Goal: Use online tool/utility: Use online tool/utility

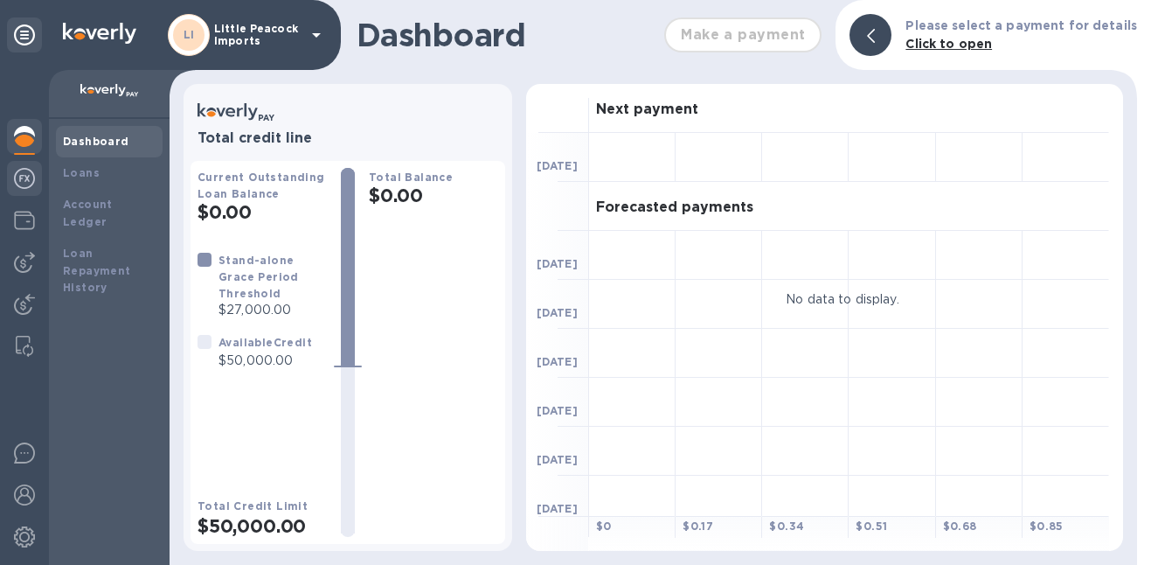
click at [32, 179] on img at bounding box center [24, 178] width 21 height 21
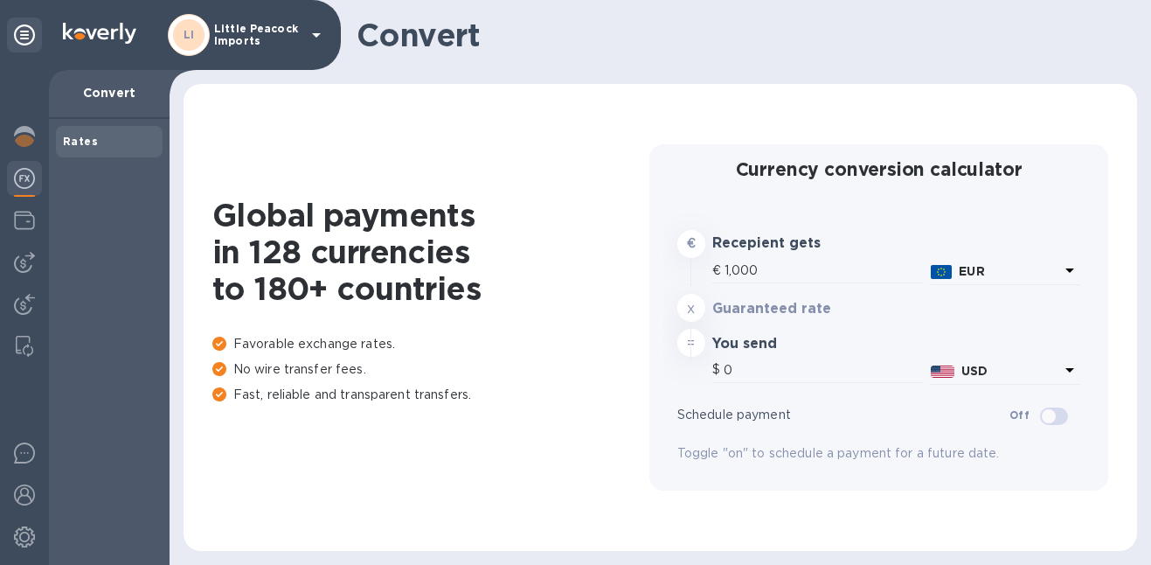
type input "1,181.8"
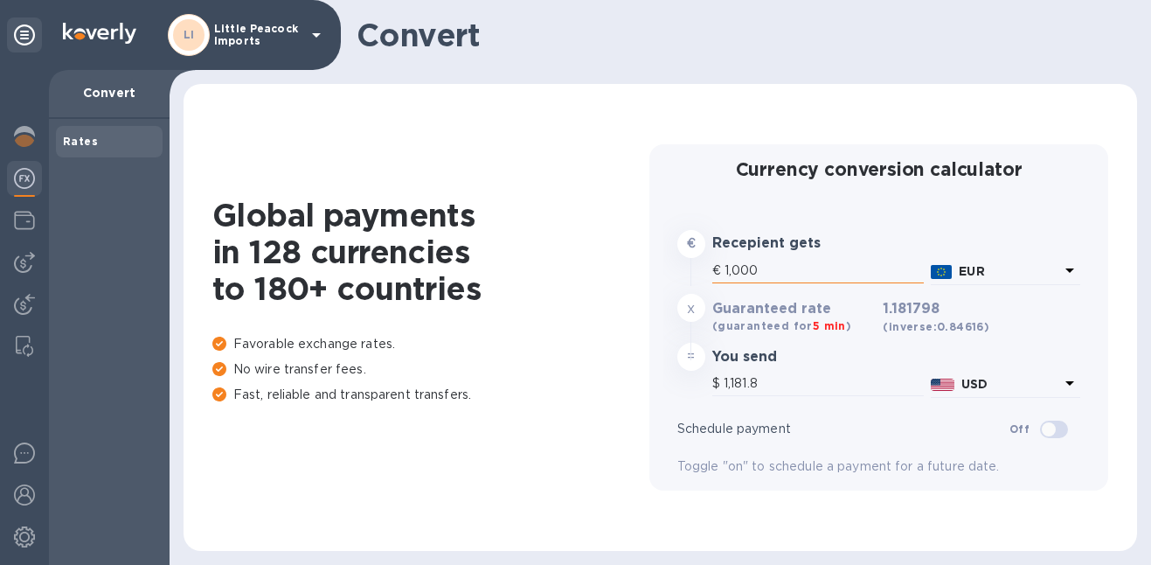
click at [752, 265] on input "1,000" at bounding box center [824, 271] width 199 height 26
type input "1"
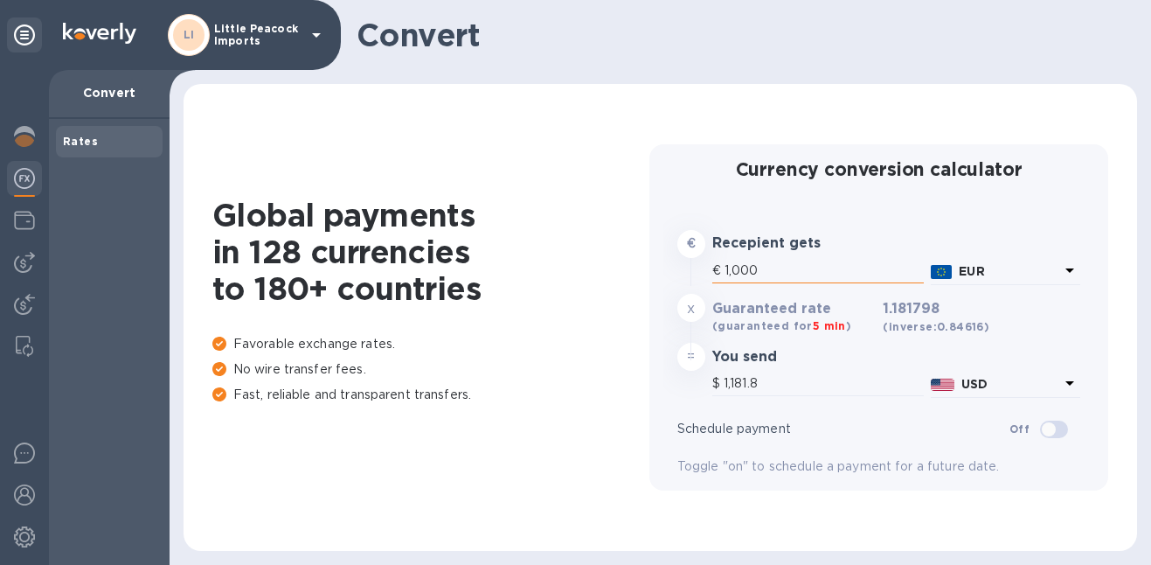
type input "1.18"
type input "10"
type input "11.82"
type input "100"
type input "118.18"
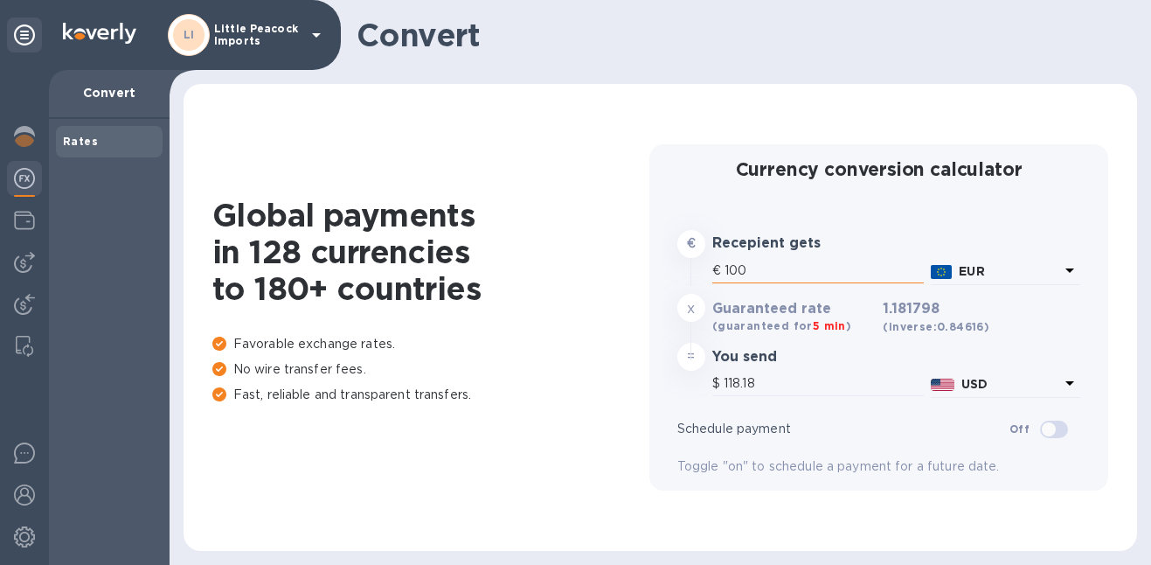
type input "1,000"
type input "1,181.8"
type input "10,000"
type input "11,817.98"
type input "10,000"
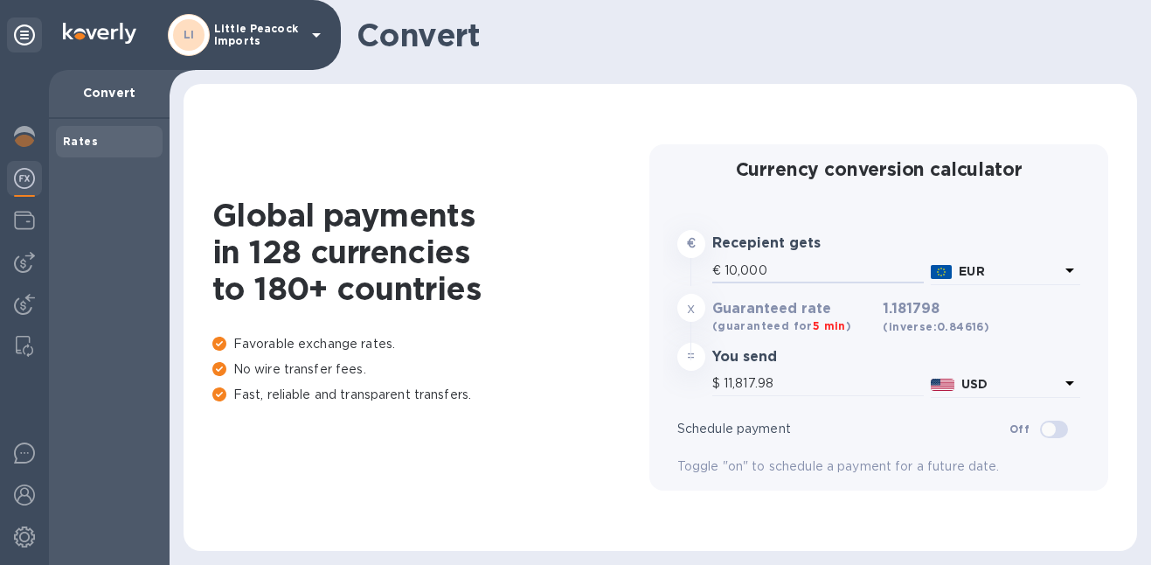
click at [977, 268] on b "EUR" at bounding box center [971, 271] width 25 height 14
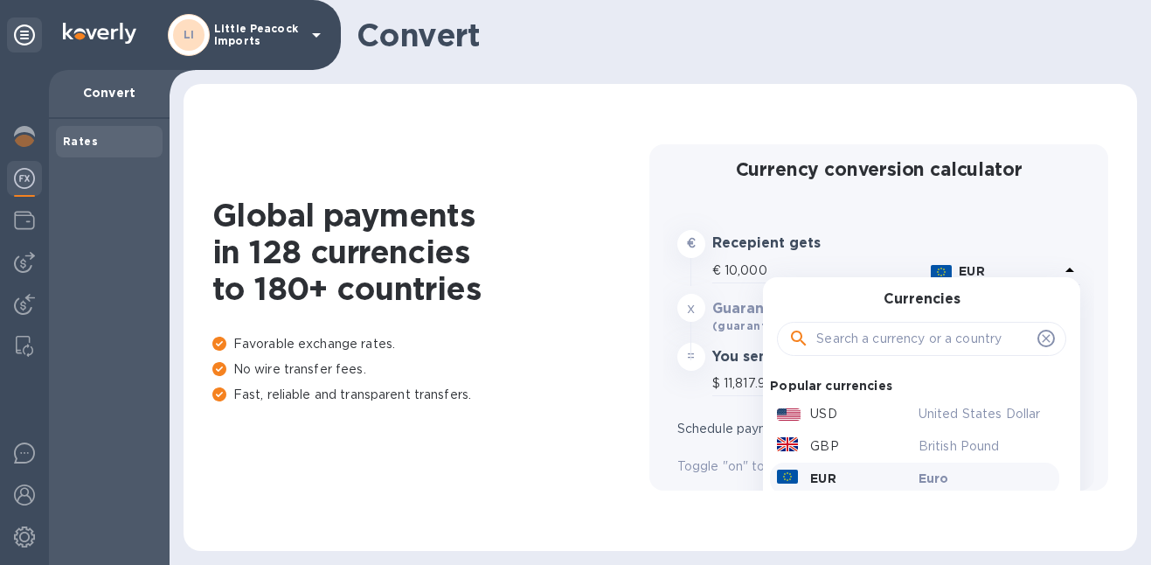
click at [900, 343] on input "text" at bounding box center [923, 339] width 214 height 26
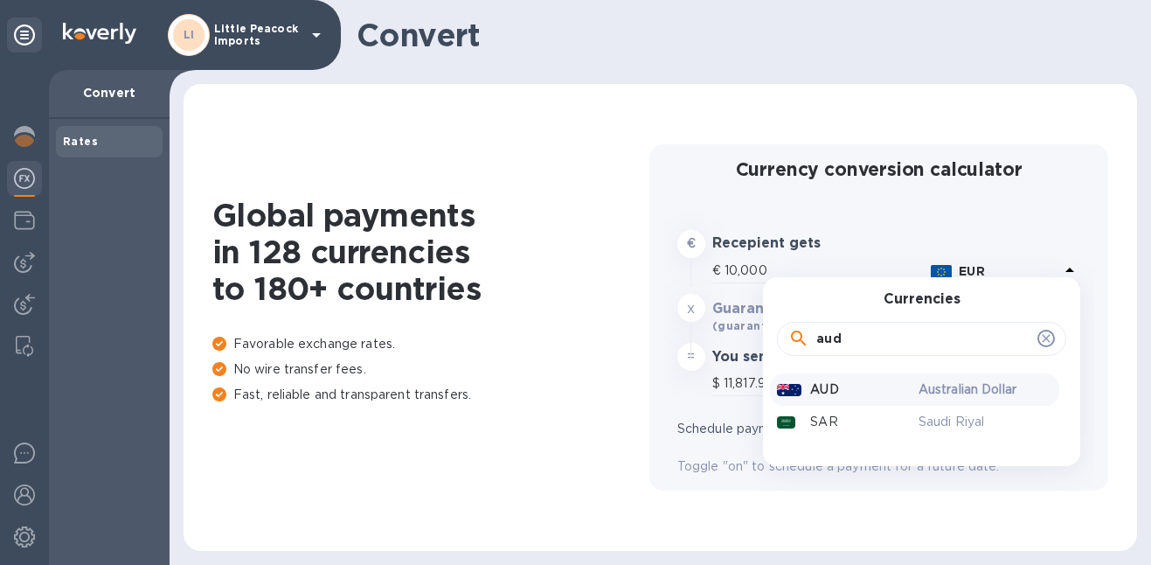
type input "aud"
click at [843, 392] on div "AUD" at bounding box center [845, 389] width 142 height 25
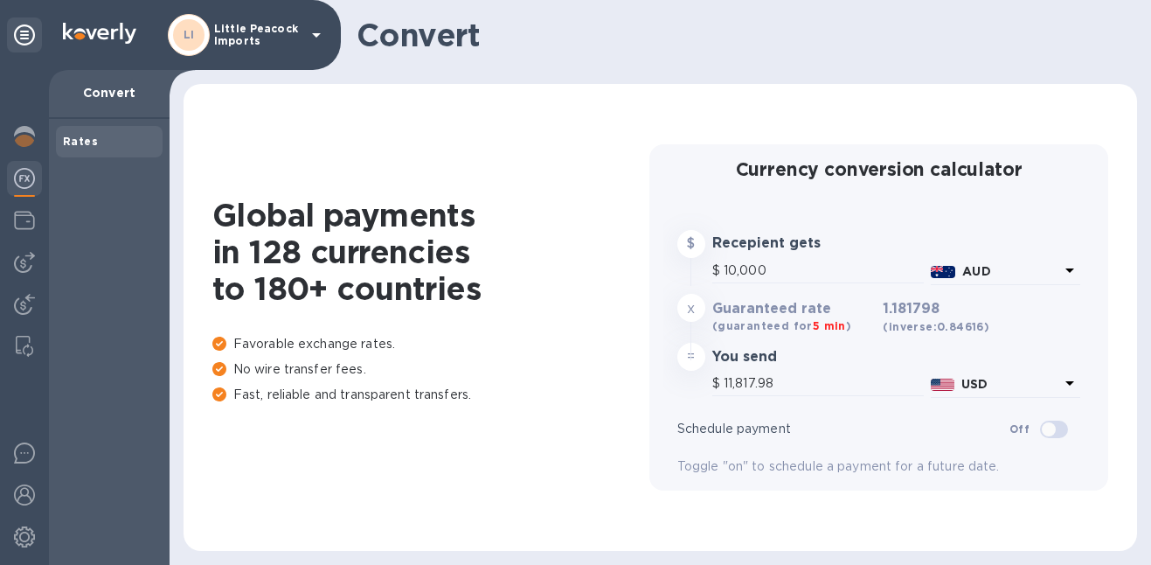
type input "6,583.69"
drag, startPoint x: 879, startPoint y: 306, endPoint x: 980, endPoint y: 306, distance: 100.5
click at [980, 306] on div "0.658369 (inverse: 1.5189 )" at bounding box center [964, 318] width 171 height 42
copy h3 "0.658369"
